Goal: Information Seeking & Learning: Learn about a topic

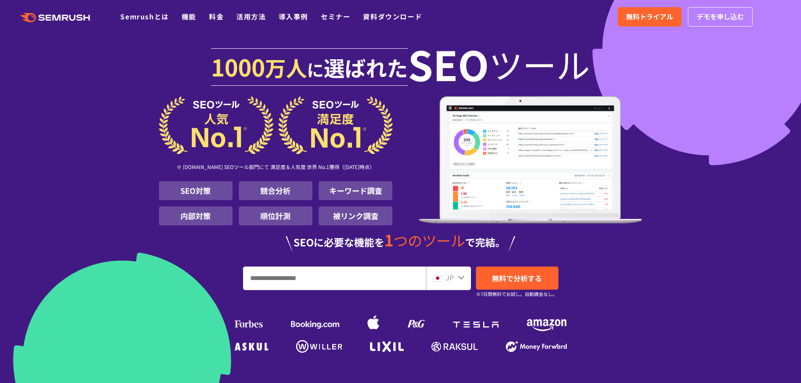
click at [294, 283] on input "URL、キーワードを入力してください" at bounding box center [334, 278] width 182 height 23
type input "******"
click at [543, 281] on link "無料で分析する" at bounding box center [517, 278] width 82 height 23
